Goal: Task Accomplishment & Management: Manage account settings

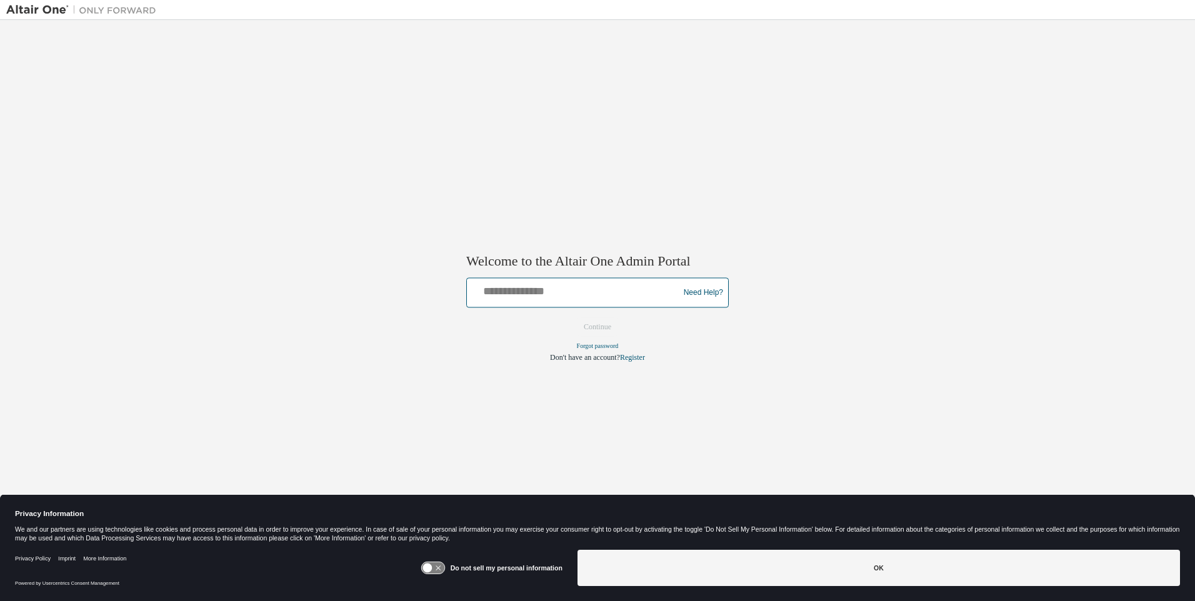
click at [575, 290] on input "text" at bounding box center [575, 290] width 206 height 18
type input "**********"
click at [598, 328] on button "Continue" at bounding box center [598, 327] width 54 height 19
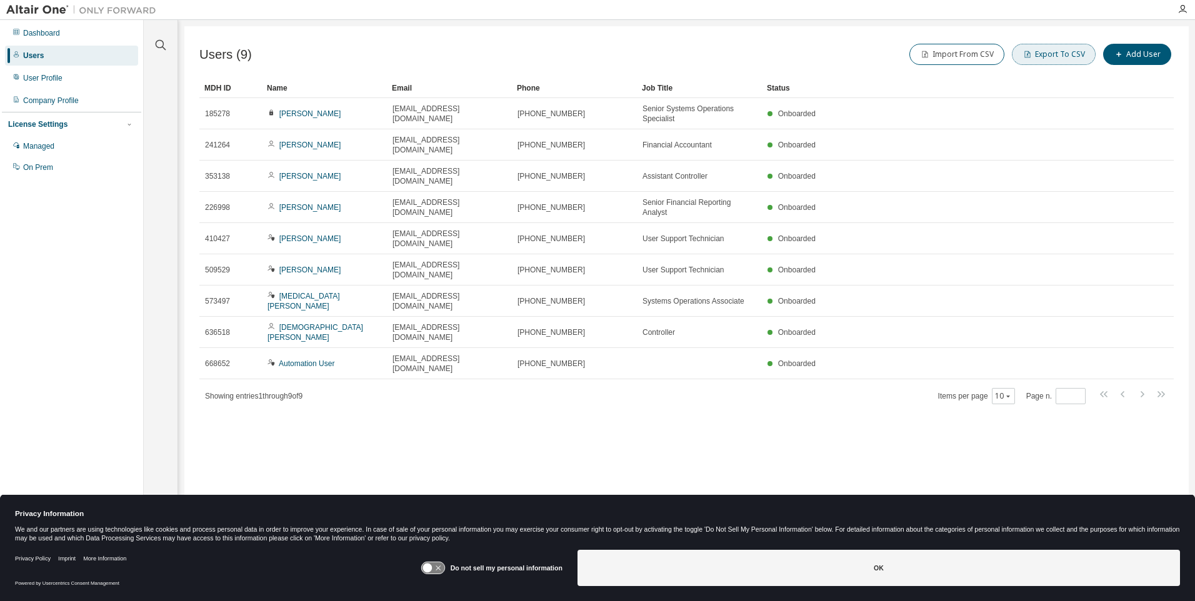
click at [1056, 54] on button "Export To CSV" at bounding box center [1054, 54] width 84 height 21
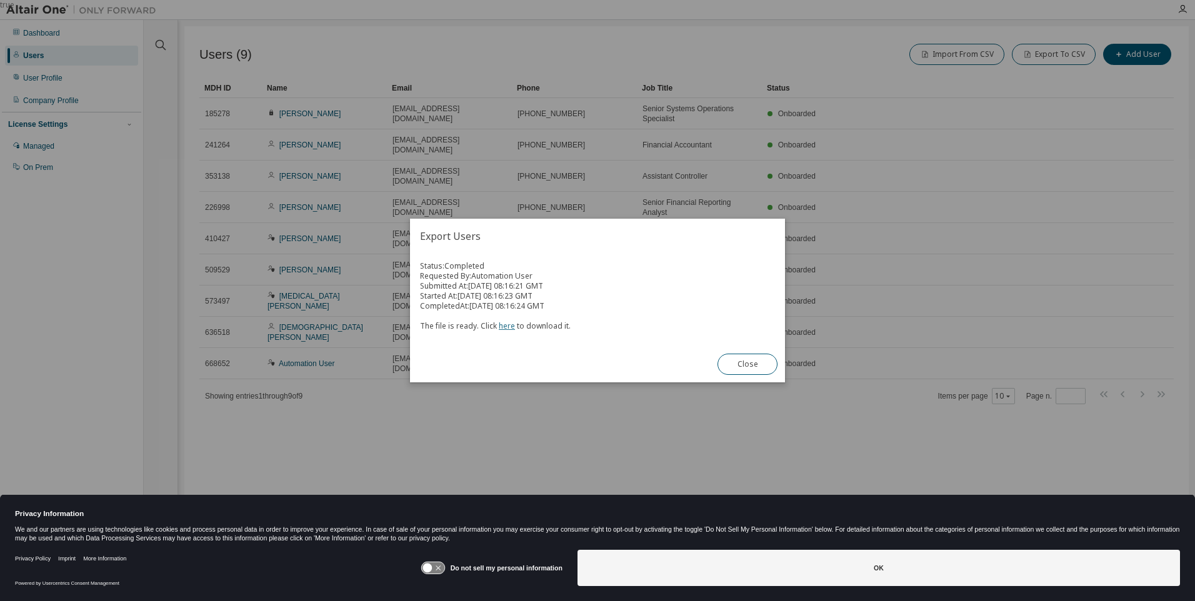
click at [504, 326] on link "here" at bounding box center [507, 326] width 16 height 11
click at [748, 364] on button "Close" at bounding box center [748, 364] width 60 height 21
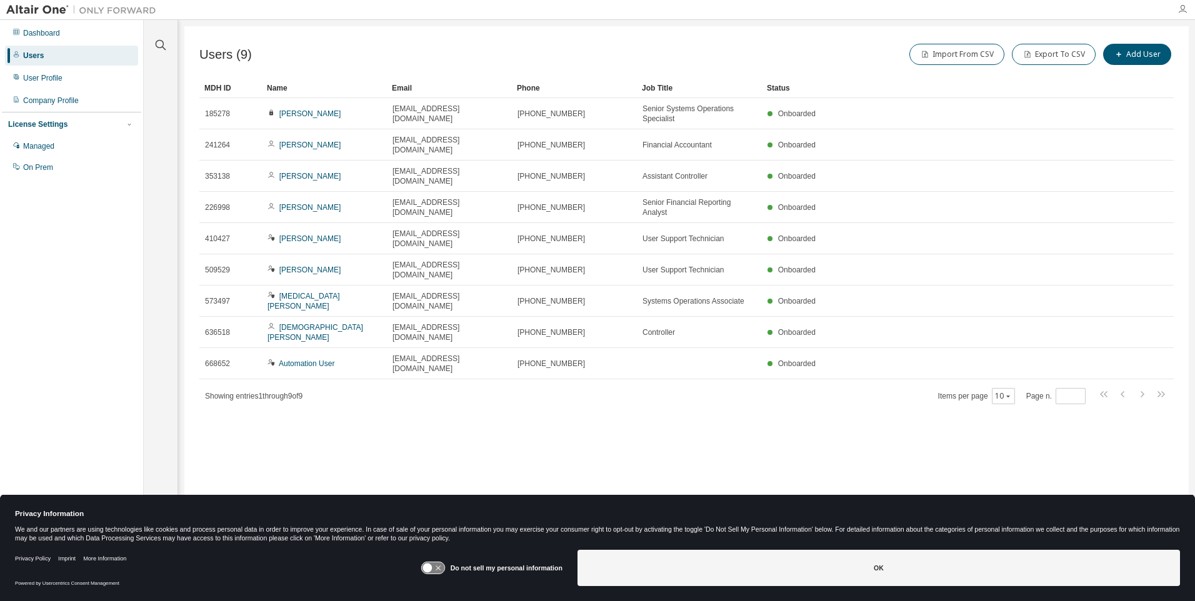
click at [1183, 9] on icon "button" at bounding box center [1183, 9] width 10 height 10
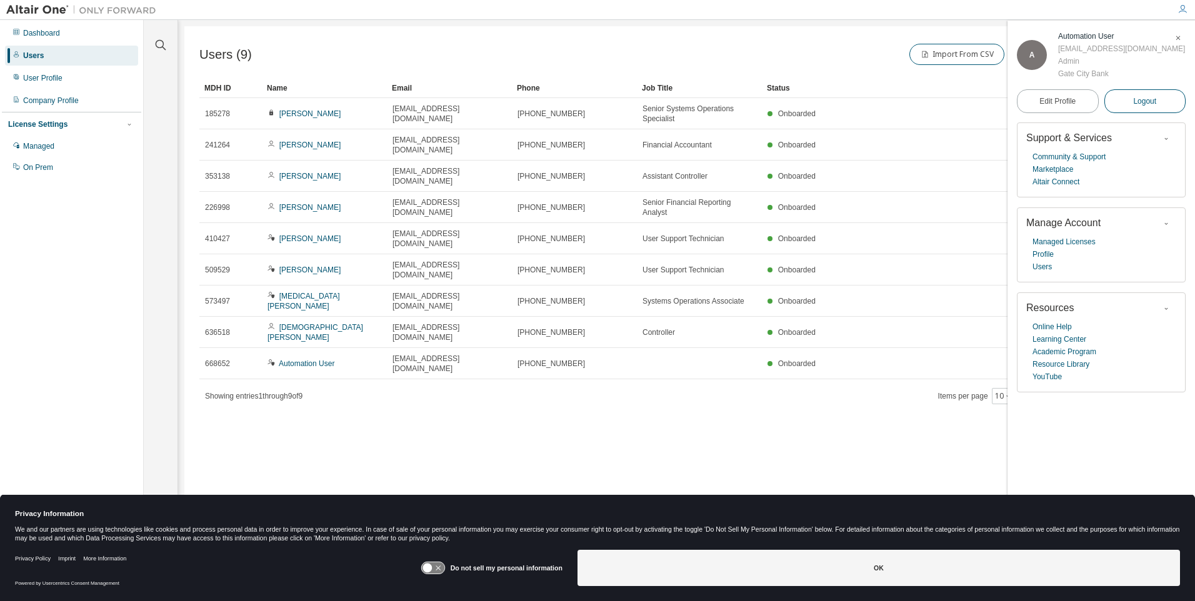
click at [1145, 108] on span "Logout" at bounding box center [1144, 101] width 23 height 13
